Goal: Task Accomplishment & Management: Complete application form

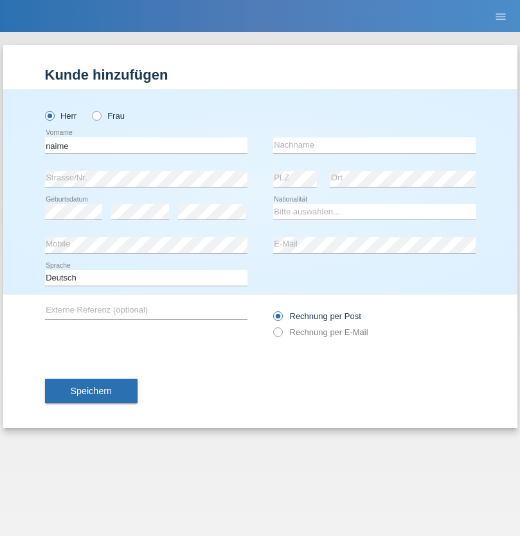
type input "naime"
click at [374, 145] on input "text" at bounding box center [374, 145] width 202 height 16
type input "llugiqi"
select select "CH"
radio input "true"
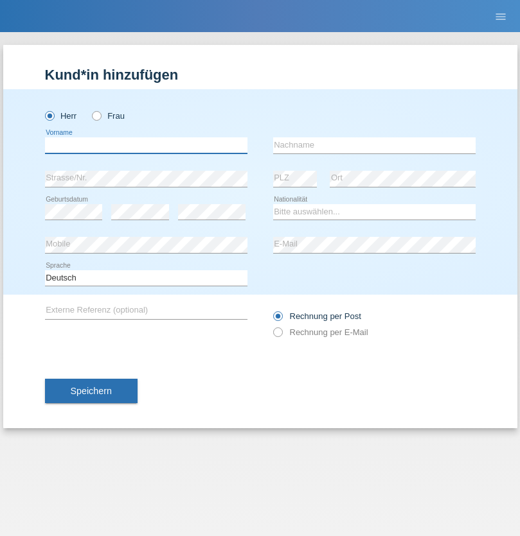
click at [146, 145] on input "text" at bounding box center [146, 145] width 202 height 16
type input "Shaban"
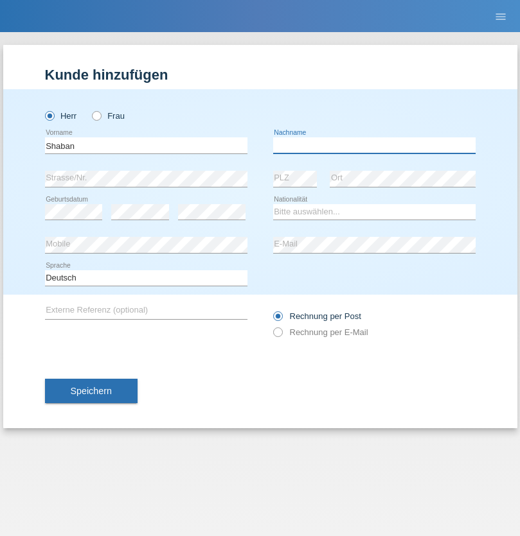
click at [374, 145] on input "text" at bounding box center [374, 145] width 202 height 16
type input "llugiqi"
select select "CH"
radio input "true"
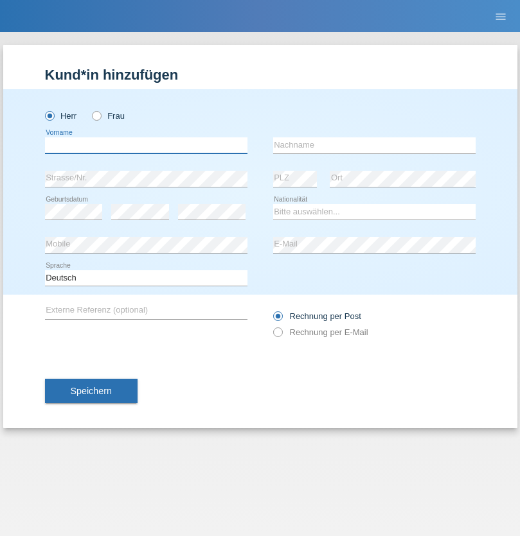
click at [146, 145] on input "text" at bounding box center [146, 145] width 202 height 16
type input "Thomas"
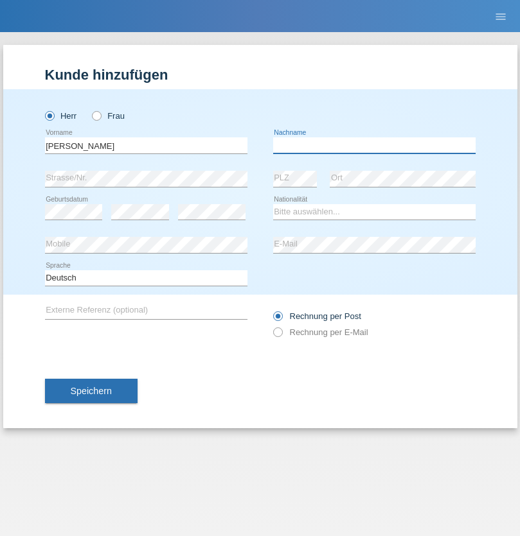
click at [374, 145] on input "text" at bounding box center [374, 145] width 202 height 16
type input "Preuss"
select select "AT"
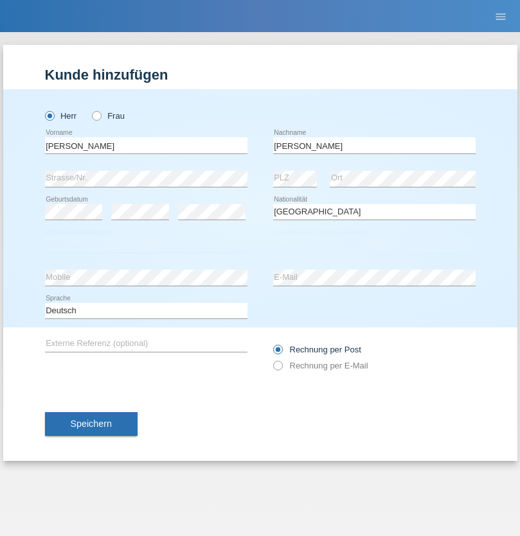
select select "C"
select select "01"
select select "02"
select select "2021"
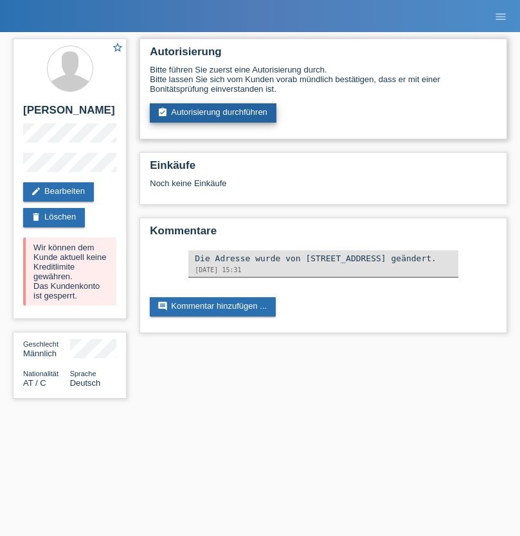
click at [213, 113] on link "assignment_turned_in Autorisierung durchführen" at bounding box center [213, 112] width 127 height 19
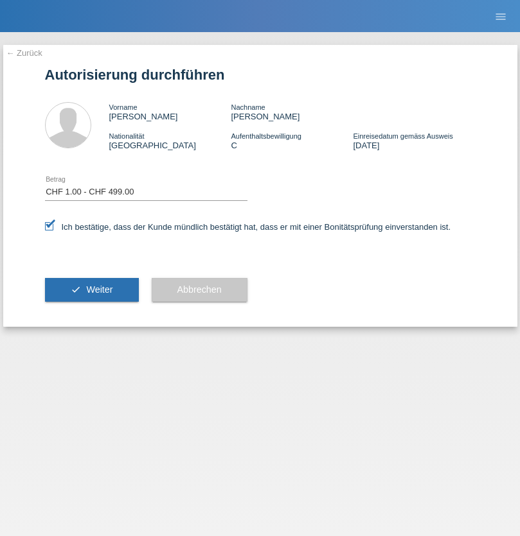
select select "1"
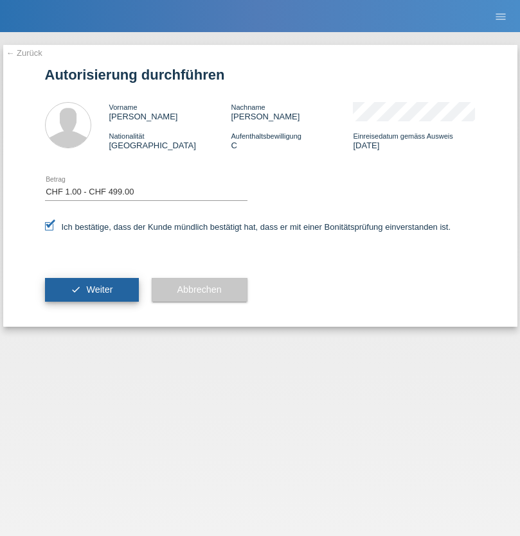
click at [91, 290] on span "Weiter" at bounding box center [99, 290] width 26 height 10
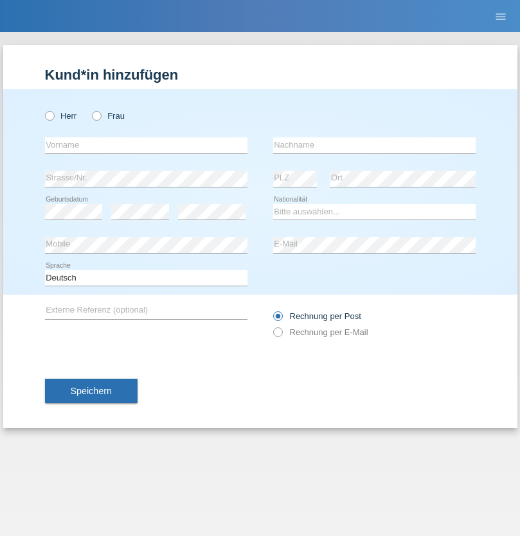
radio input "true"
click at [146, 145] on input "text" at bounding box center [146, 145] width 202 height 16
type input "[PERSON_NAME]"
click at [374, 145] on input "text" at bounding box center [374, 145] width 202 height 16
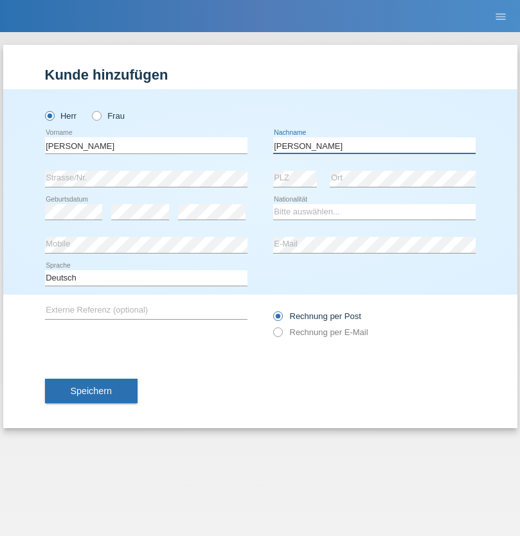
type input "[PERSON_NAME]"
select select "CH"
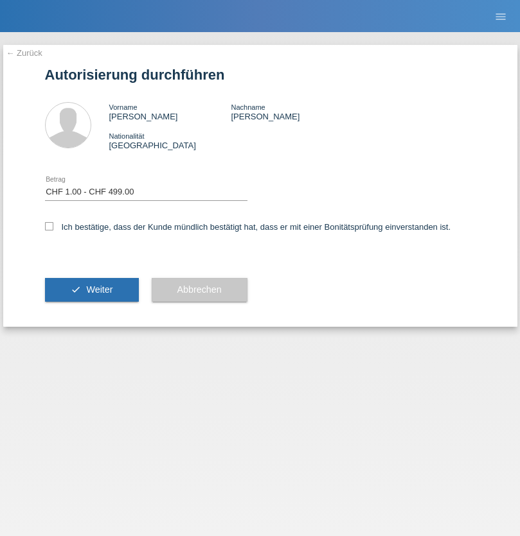
select select "1"
checkbox input "true"
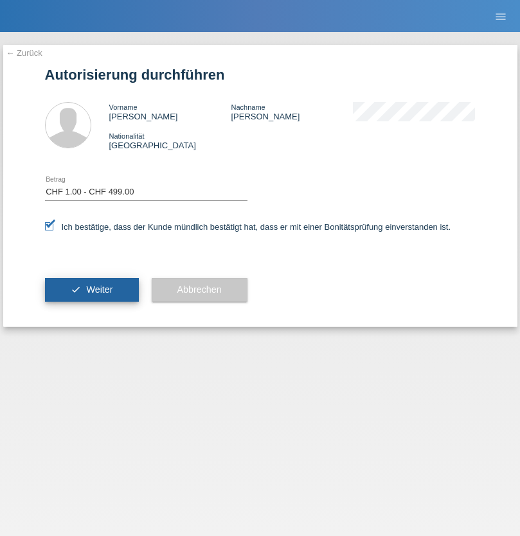
click at [91, 290] on span "Weiter" at bounding box center [99, 290] width 26 height 10
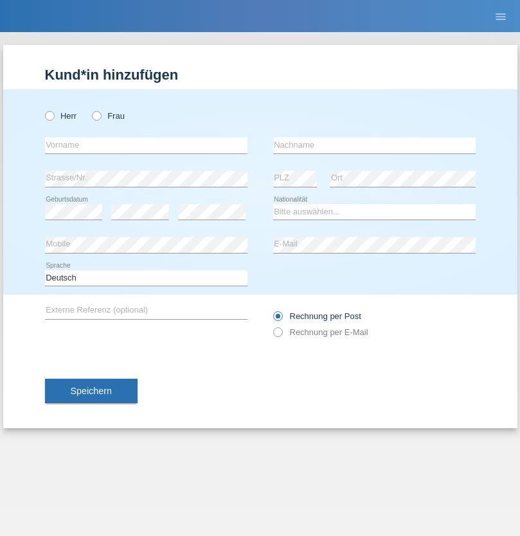
radio input "true"
click at [146, 145] on input "text" at bounding box center [146, 145] width 202 height 16
type input "Champing"
click at [374, 145] on input "text" at bounding box center [374, 145] width 202 height 16
type input "Malonga"
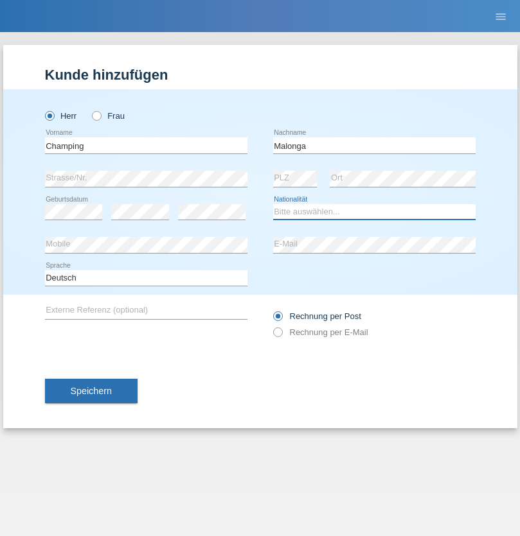
select select "CH"
radio input "true"
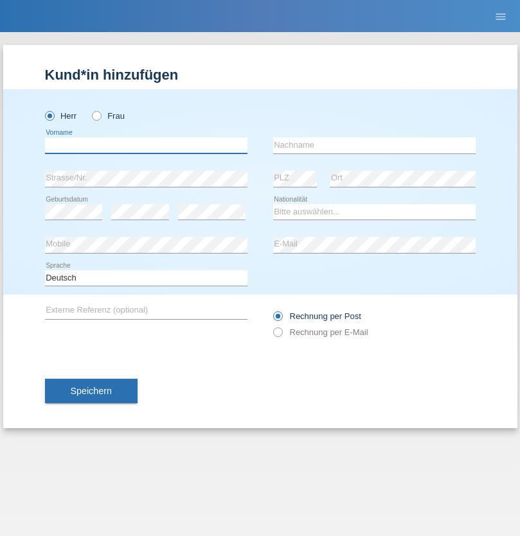
click at [146, 145] on input "text" at bounding box center [146, 145] width 202 height 16
type input "Djordjevic"
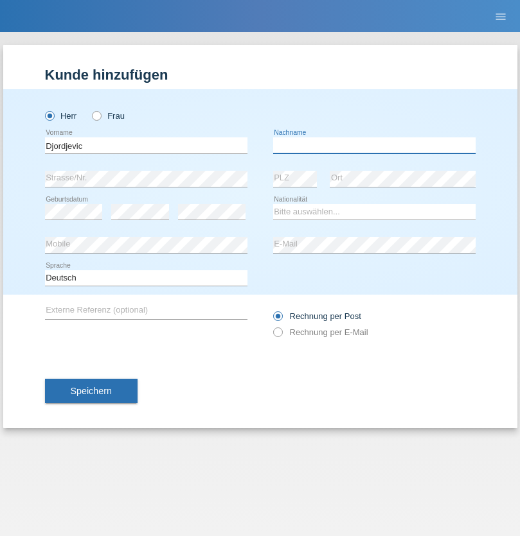
click at [374, 145] on input "text" at bounding box center [374, 145] width 202 height 16
type input "Radosav"
select select "RS"
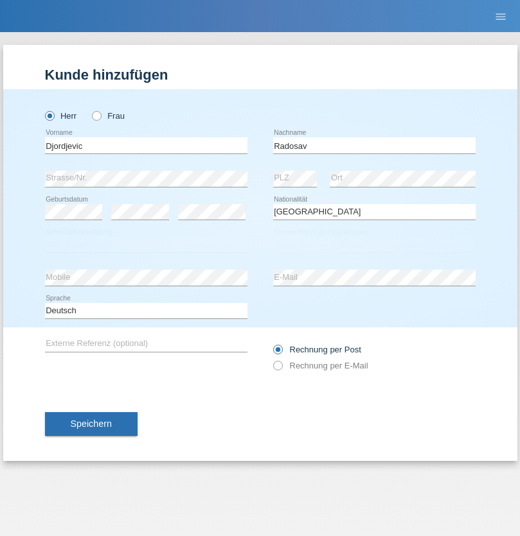
select select "C"
select select "10"
select select "03"
select select "1989"
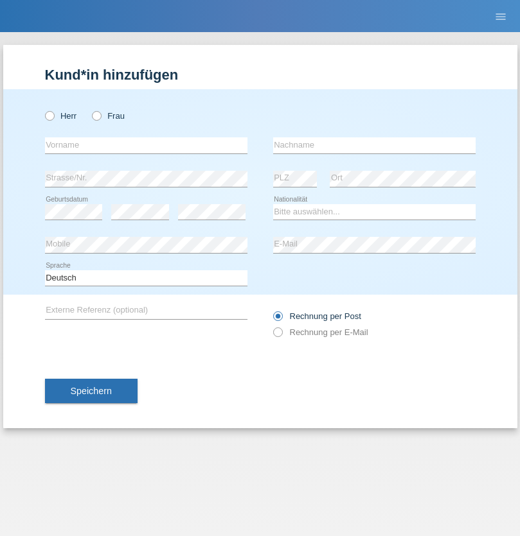
radio input "true"
click at [146, 145] on input "text" at bounding box center [146, 145] width 202 height 16
type input "[PERSON_NAME]"
click at [374, 145] on input "text" at bounding box center [374, 145] width 202 height 16
type input "Patera"
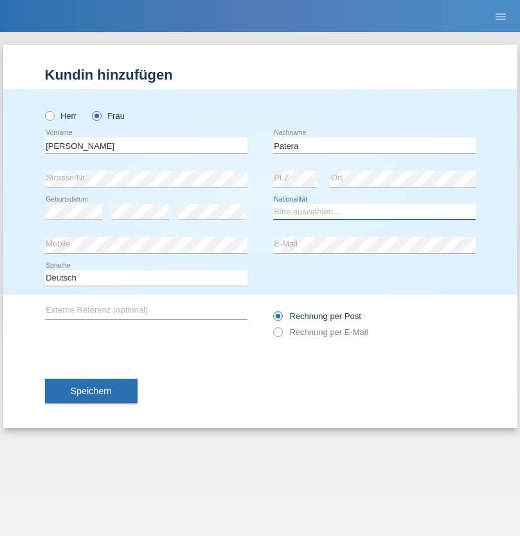
select select "CH"
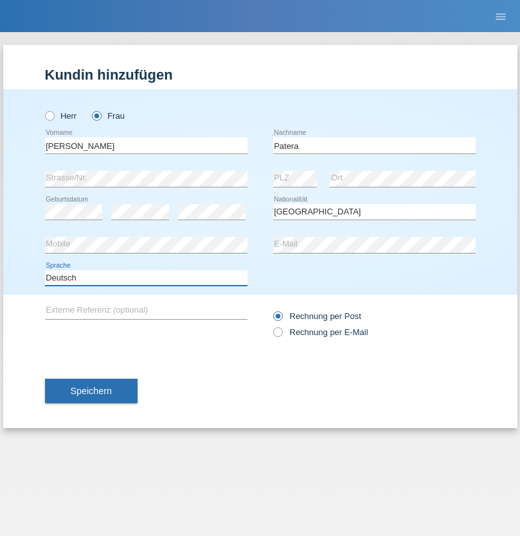
select select "en"
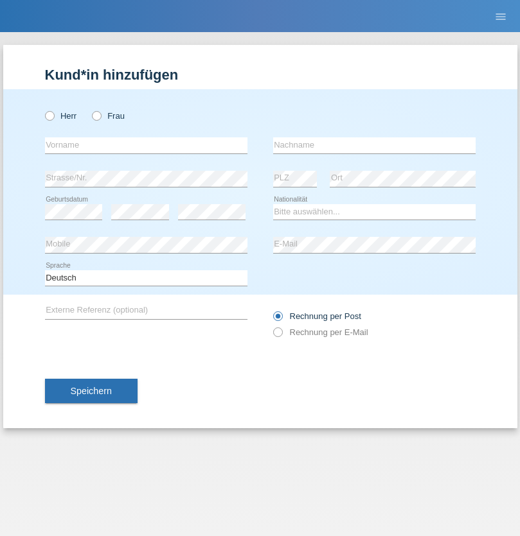
radio input "true"
click at [146, 145] on input "text" at bounding box center [146, 145] width 202 height 16
type input "[PERSON_NAME]"
click at [374, 145] on input "text" at bounding box center [374, 145] width 202 height 16
type input "Sakhi"
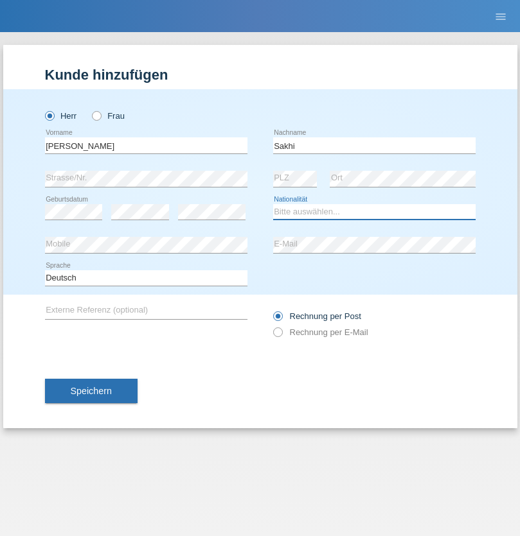
select select "IT"
select select "C"
select select "24"
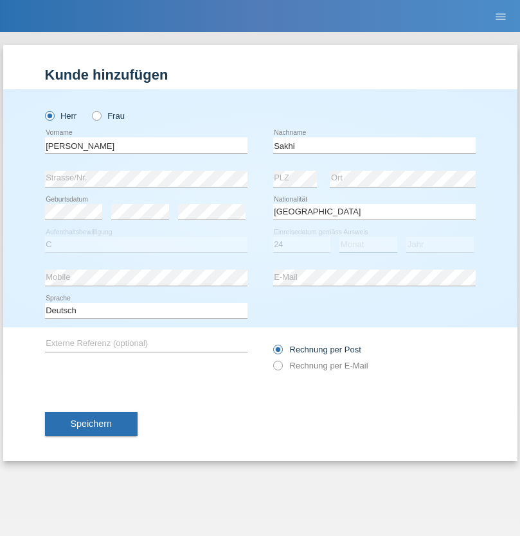
select select "10"
select select "2021"
